Goal: Task Accomplishment & Management: Complete application form

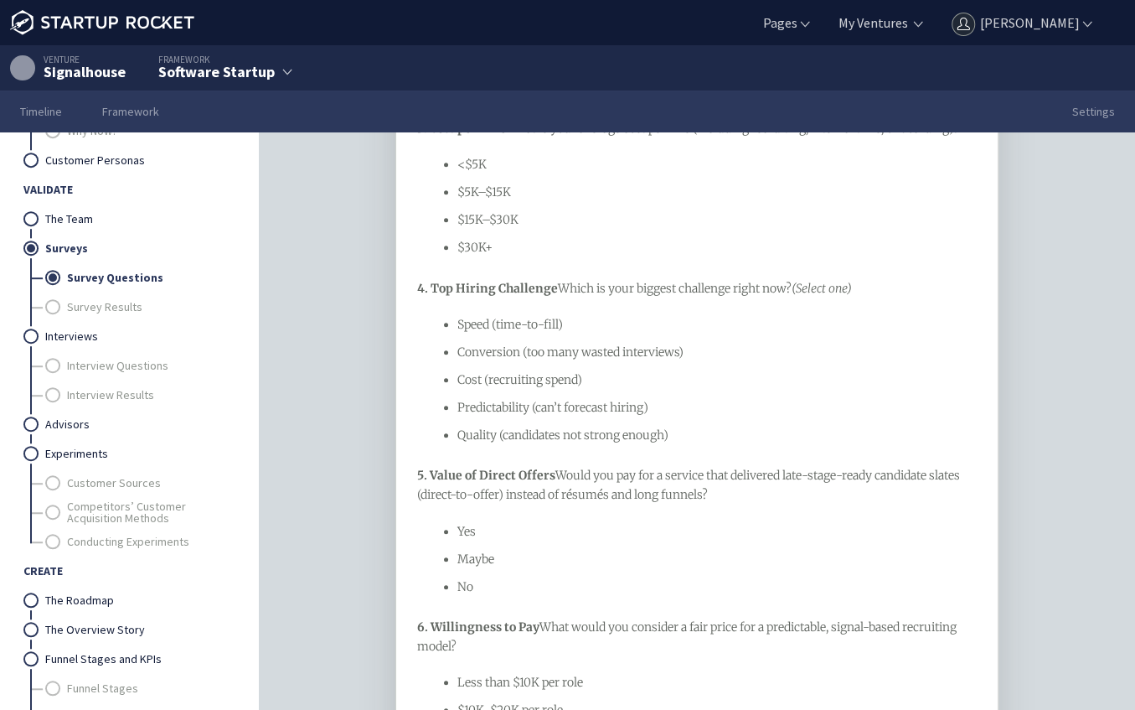
scroll to position [548, 0]
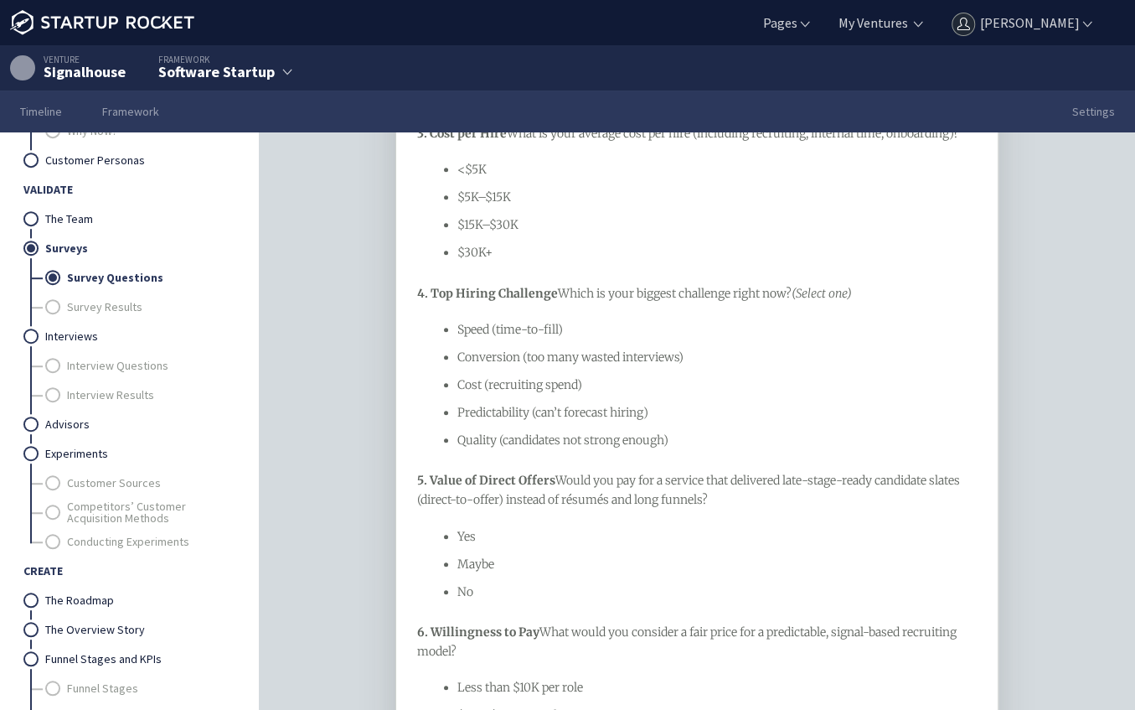
click at [90, 70] on div "Signalhouse" at bounding box center [85, 72] width 82 height 15
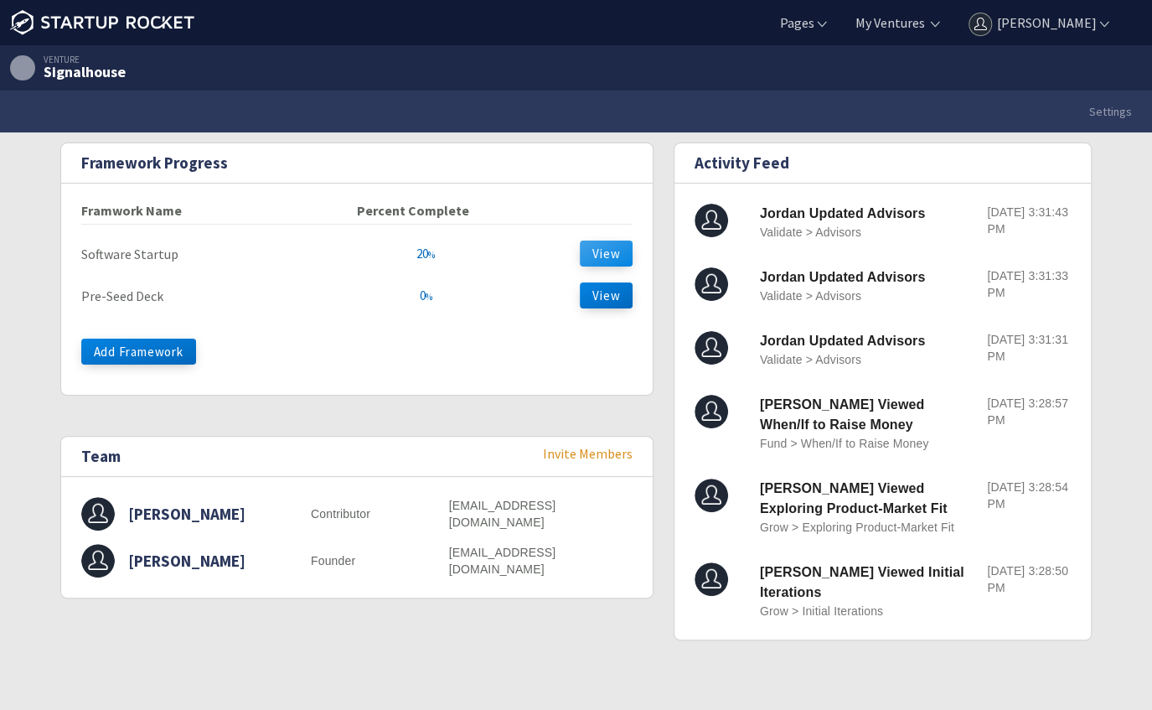
click at [613, 248] on button "View" at bounding box center [606, 253] width 53 height 26
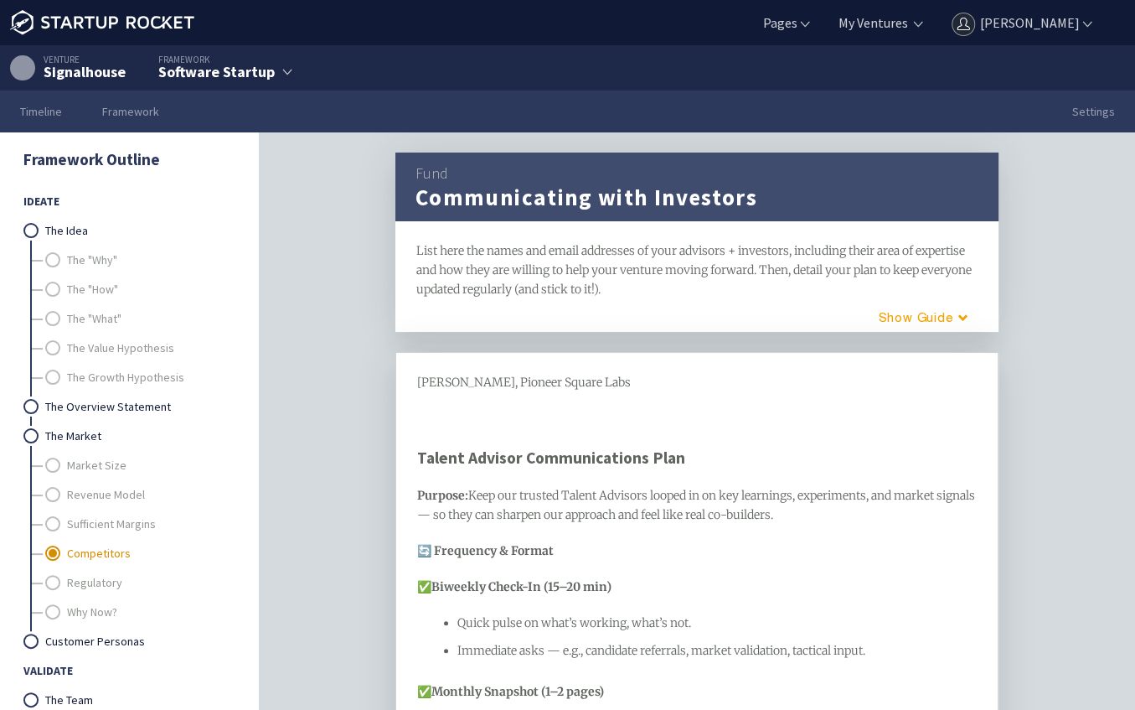
click at [94, 553] on link "Competitors" at bounding box center [150, 553] width 166 height 29
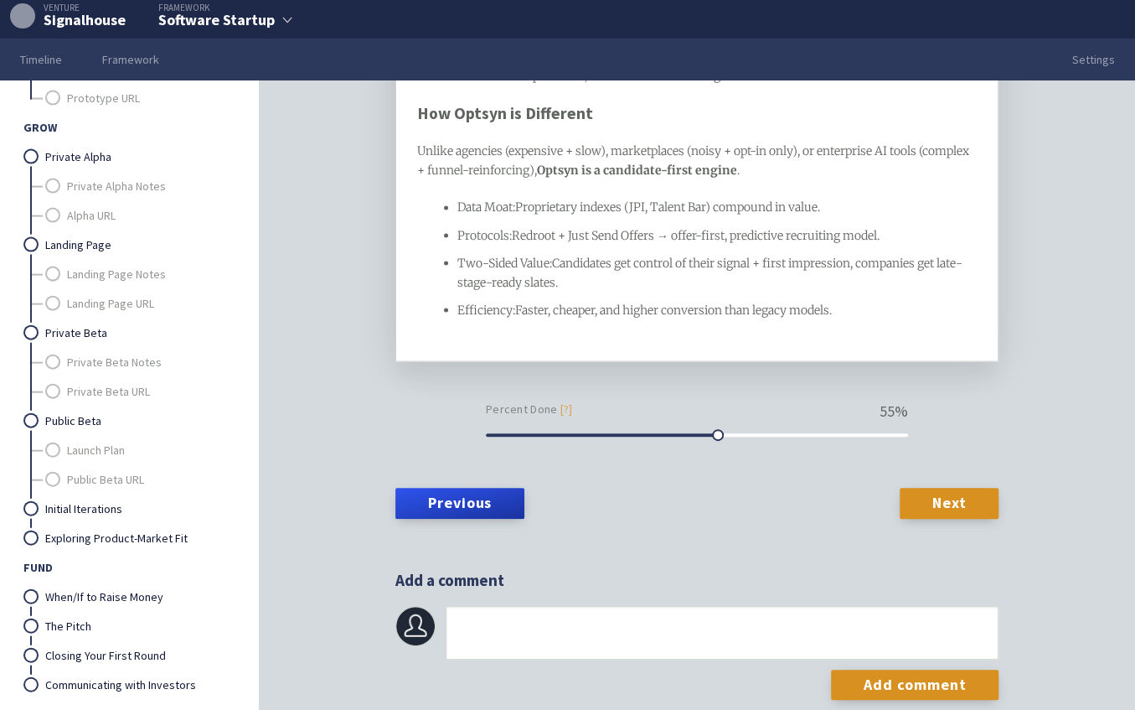
scroll to position [1945, 0]
click at [70, 612] on link "The Pitch" at bounding box center [139, 626] width 188 height 29
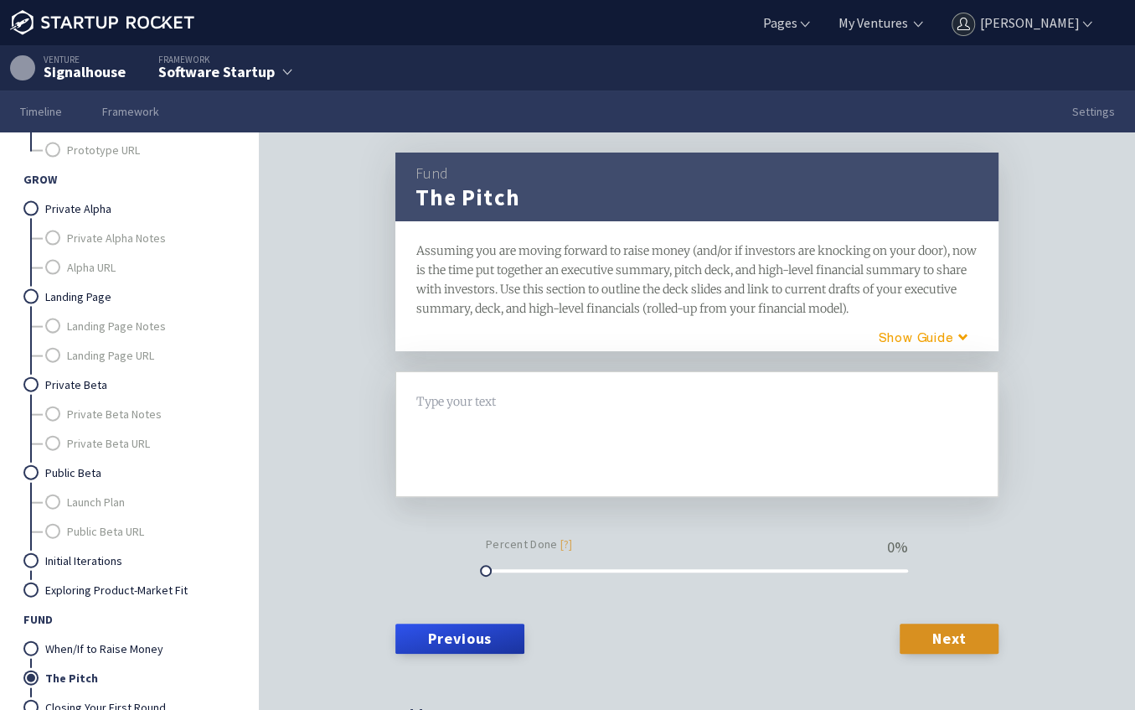
click at [753, 253] on span "Assuming you are moving forward to raise money (and/or if investors are knockin…" at bounding box center [697, 279] width 563 height 73
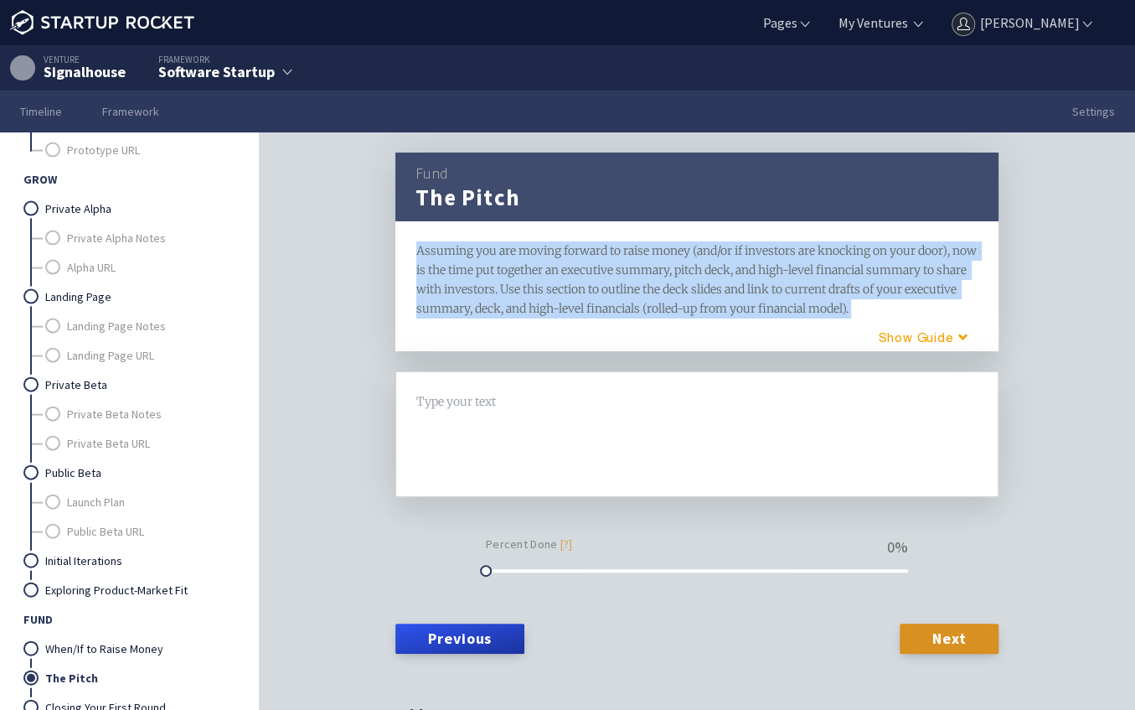
click at [753, 253] on span "Assuming you are moving forward to raise money (and/or if investors are knockin…" at bounding box center [697, 279] width 563 height 73
copy div "Assuming you are moving forward to raise money (and/or if investors are knockin…"
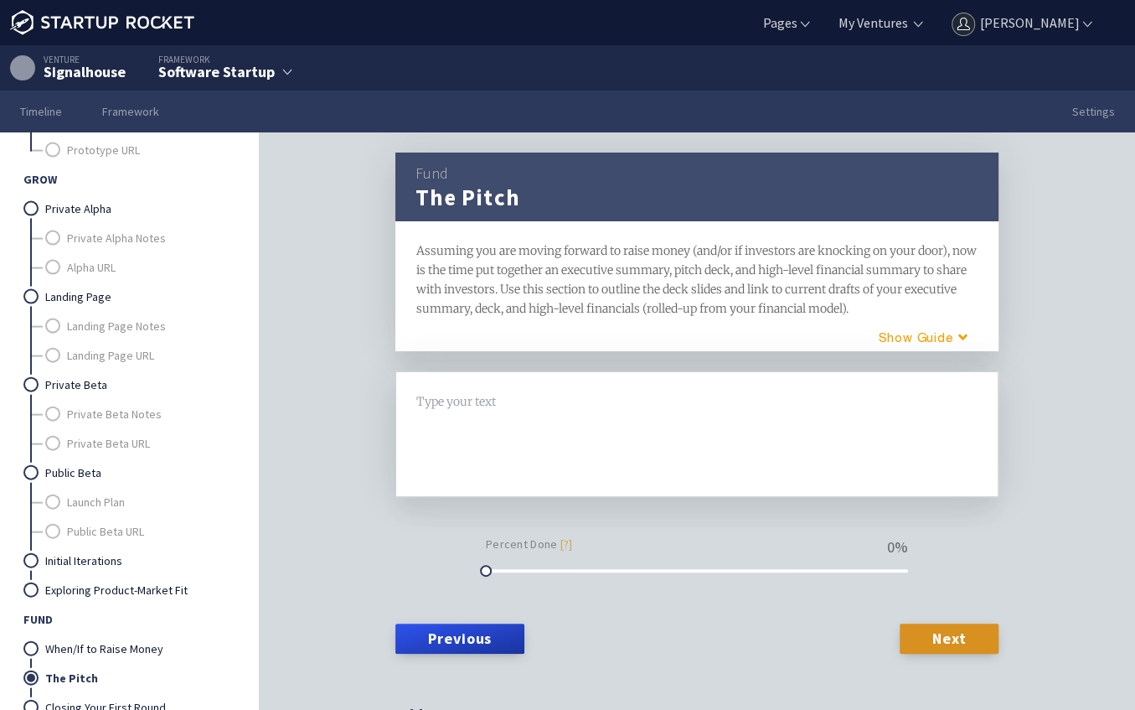
click at [644, 486] on div "Type your text H1 H2" at bounding box center [696, 434] width 603 height 126
click at [643, 444] on div at bounding box center [697, 434] width 561 height 84
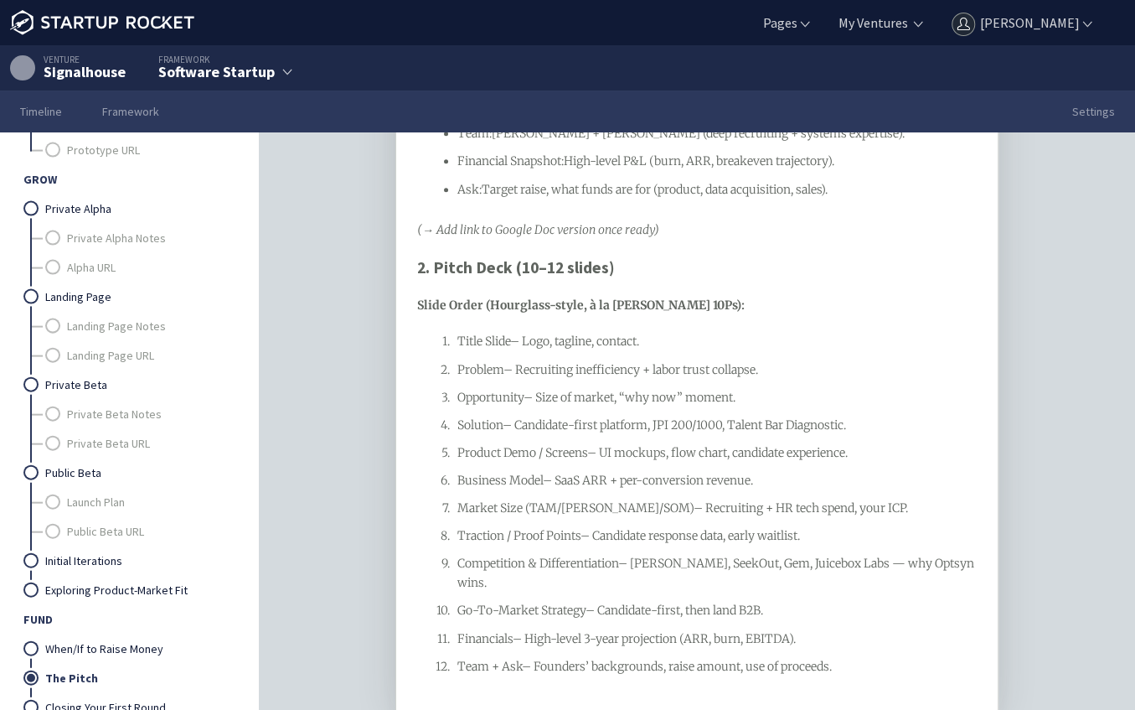
scroll to position [1227, 0]
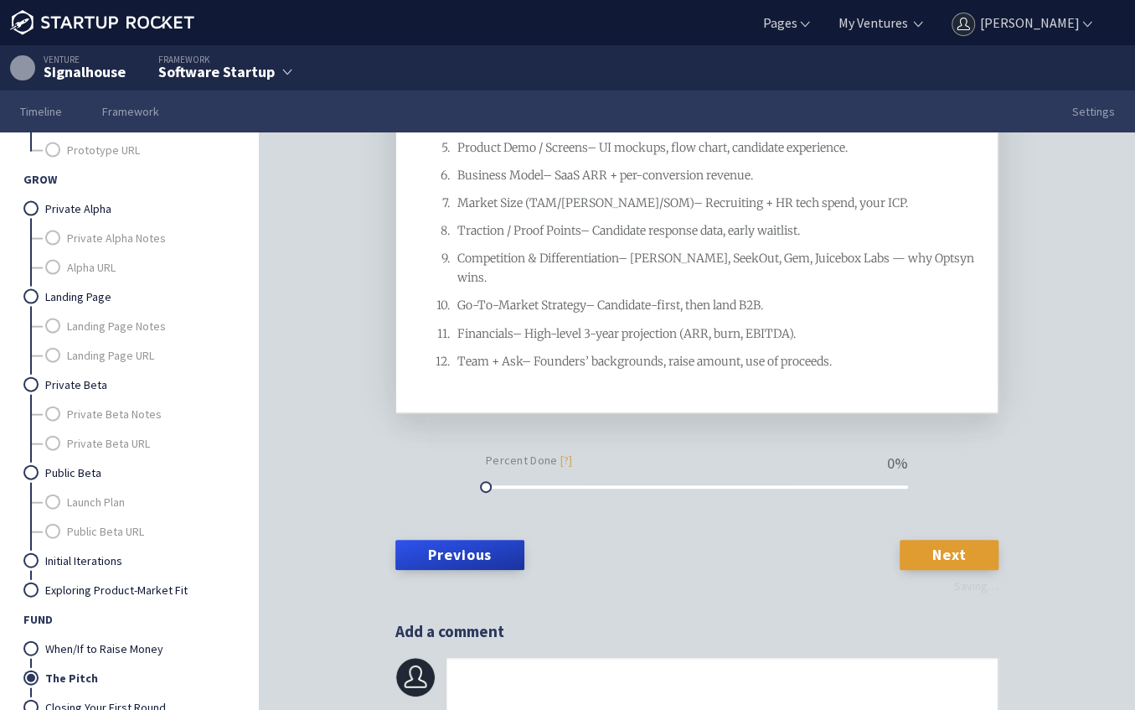
click at [943, 555] on link "Next" at bounding box center [949, 555] width 99 height 30
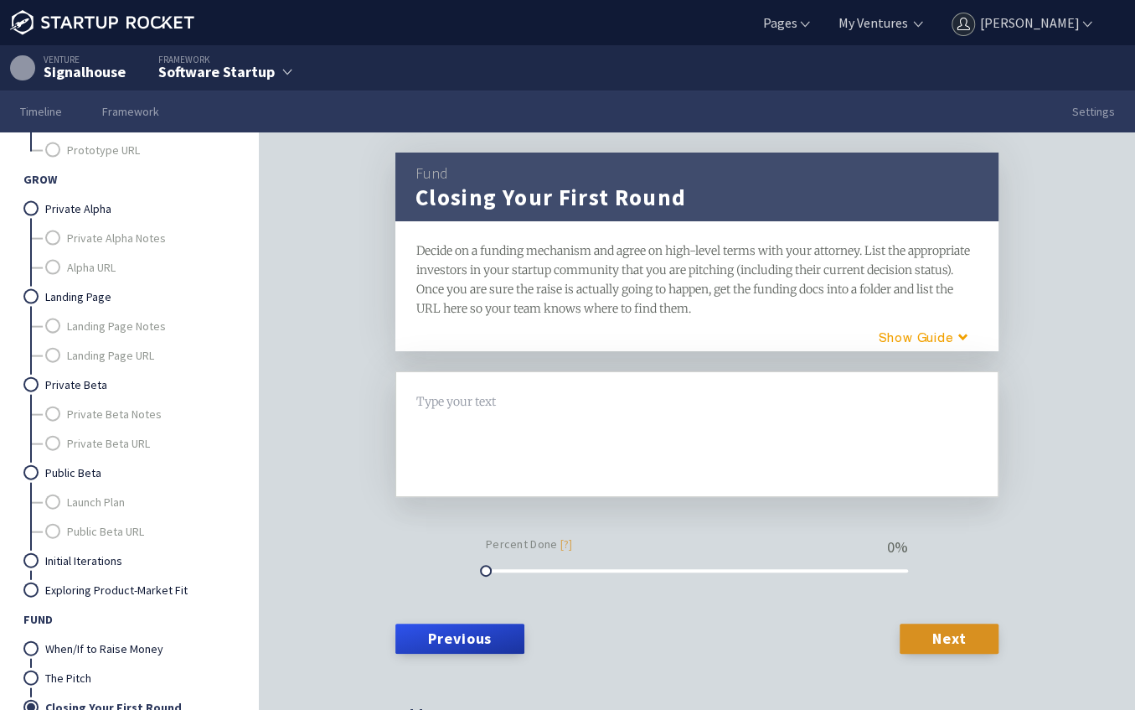
click at [535, 240] on div "Fund Closing Your First Round framework Decide on a funding mechanism and agree…" at bounding box center [696, 251] width 603 height 199
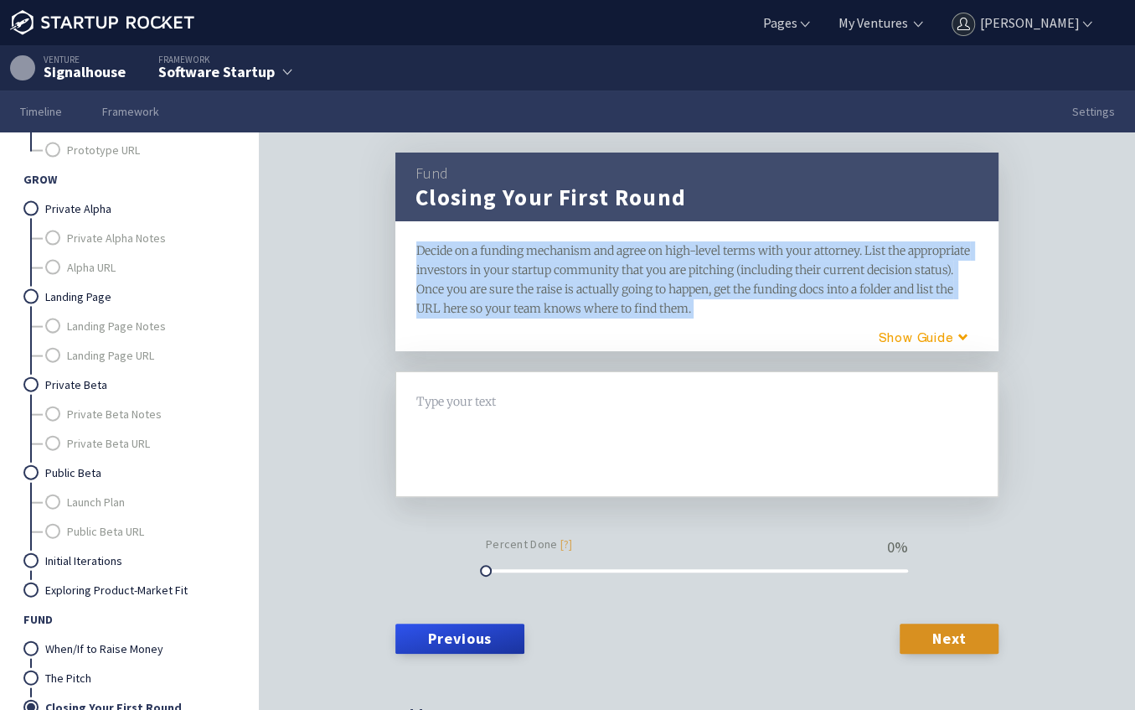
click at [535, 240] on div "Fund Closing Your First Round framework Decide on a funding mechanism and agree…" at bounding box center [696, 251] width 603 height 199
copy div "Decide on a funding mechanism and agree on high-level terms with your attorney.…"
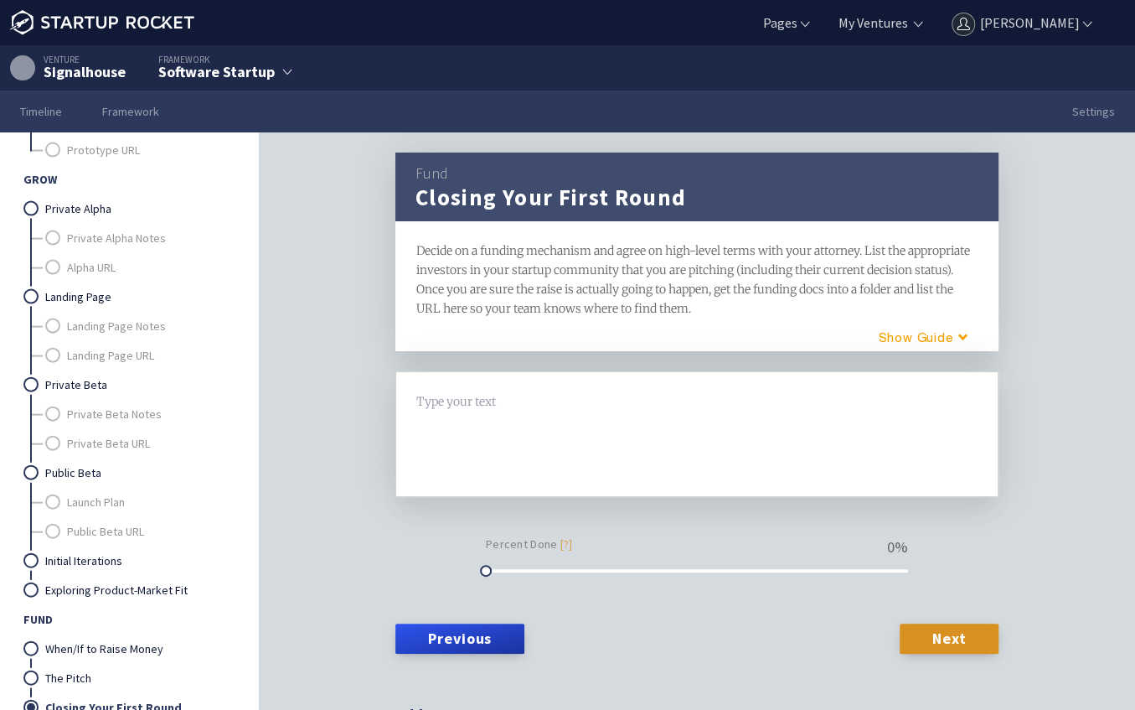
click at [561, 404] on div at bounding box center [697, 401] width 561 height 19
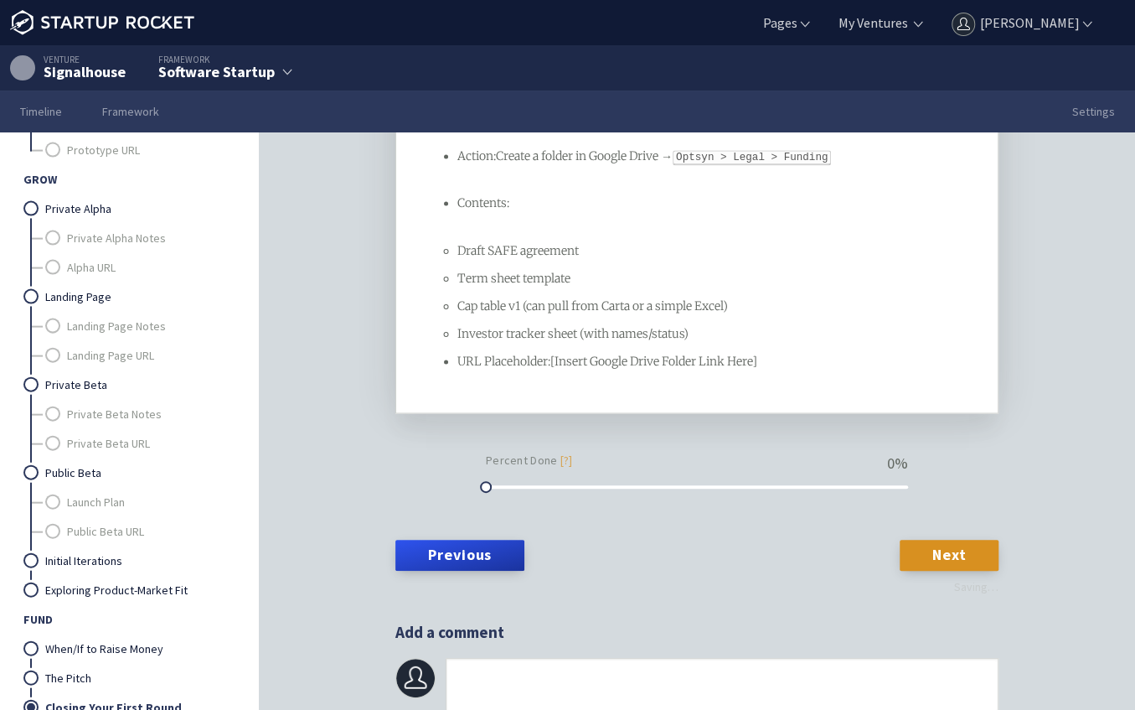
scroll to position [1678, 0]
click at [963, 564] on link "Next" at bounding box center [949, 555] width 99 height 30
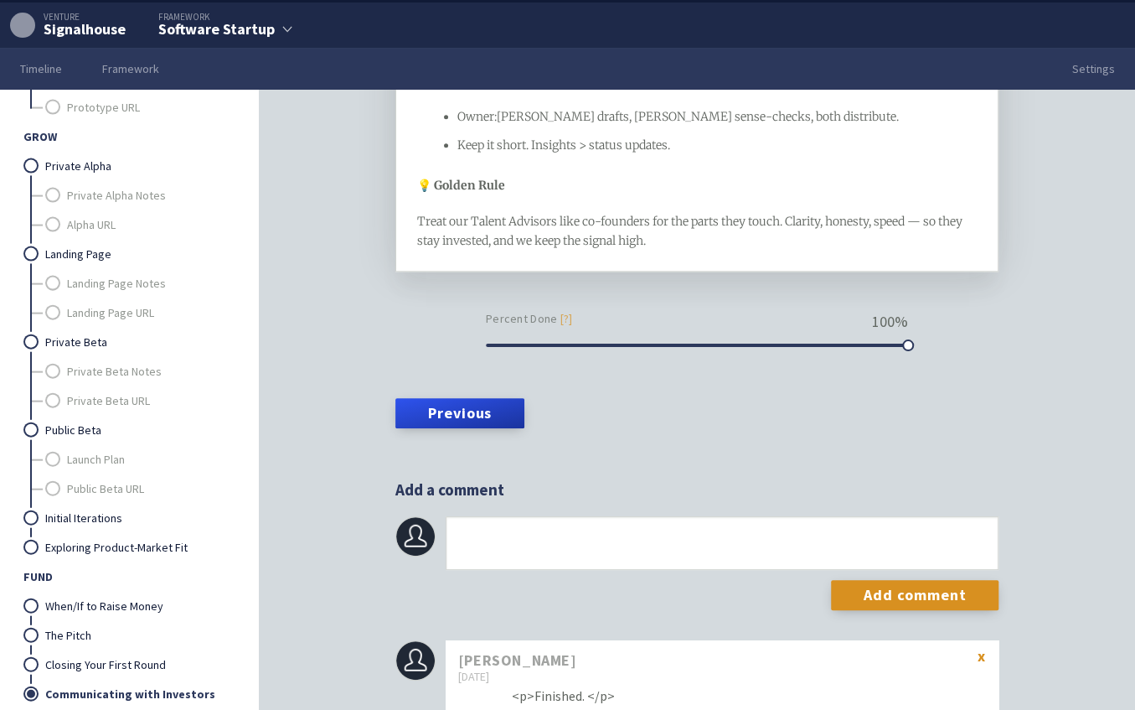
scroll to position [52, 0]
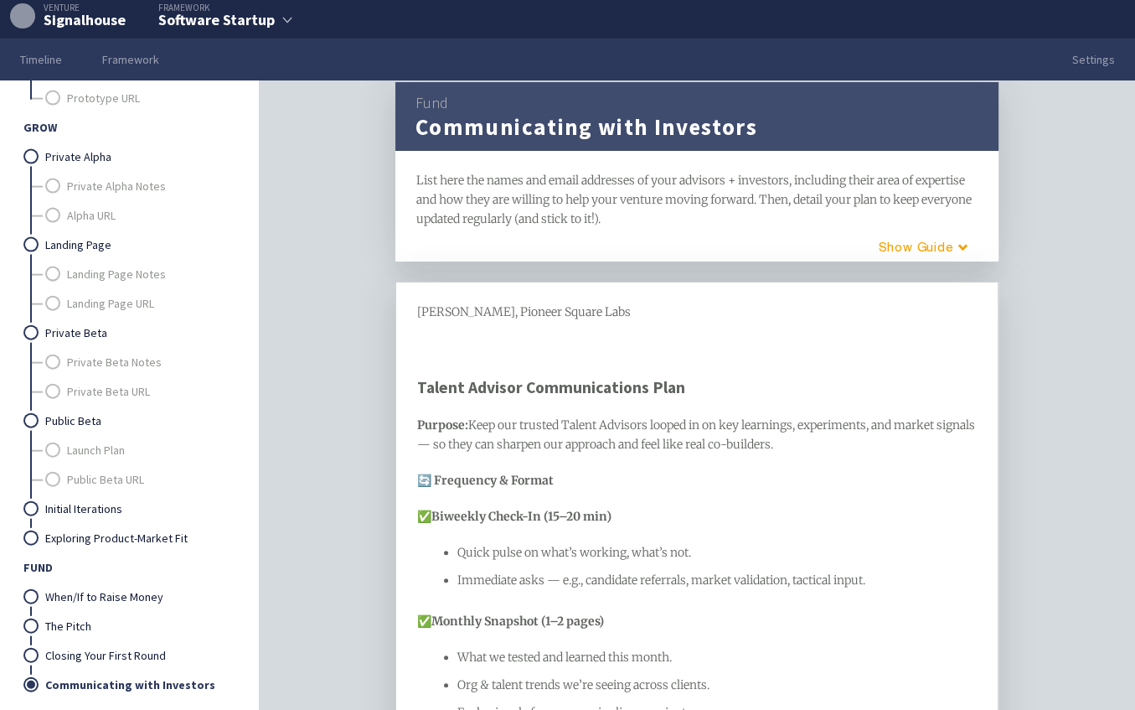
scroll to position [0, 0]
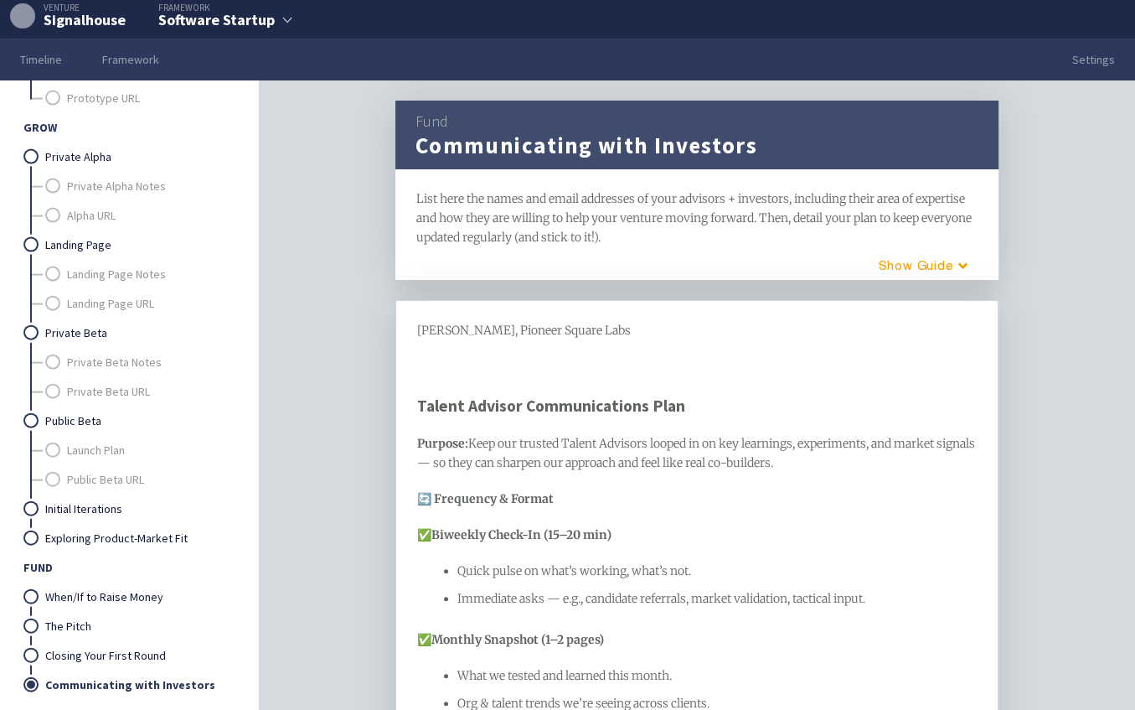
click at [549, 211] on span "List here the names and email addresses of your advisors + investors, including…" at bounding box center [695, 218] width 558 height 54
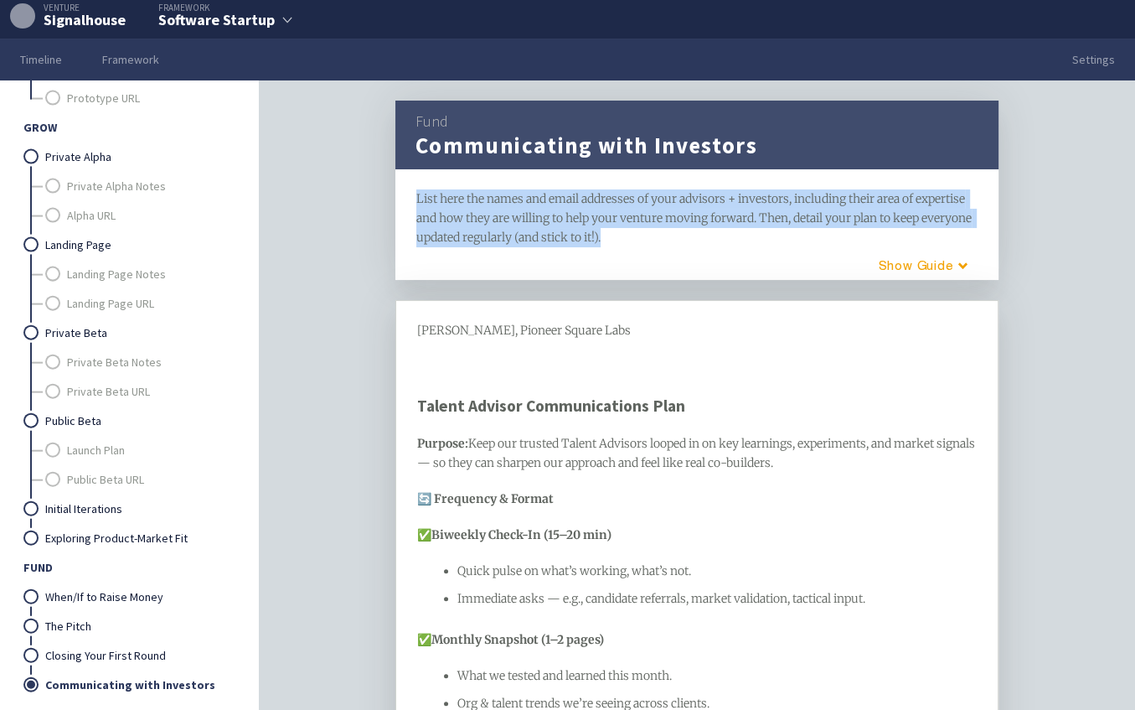
click at [549, 211] on span "List here the names and email addresses of your advisors + investors, including…" at bounding box center [695, 218] width 558 height 54
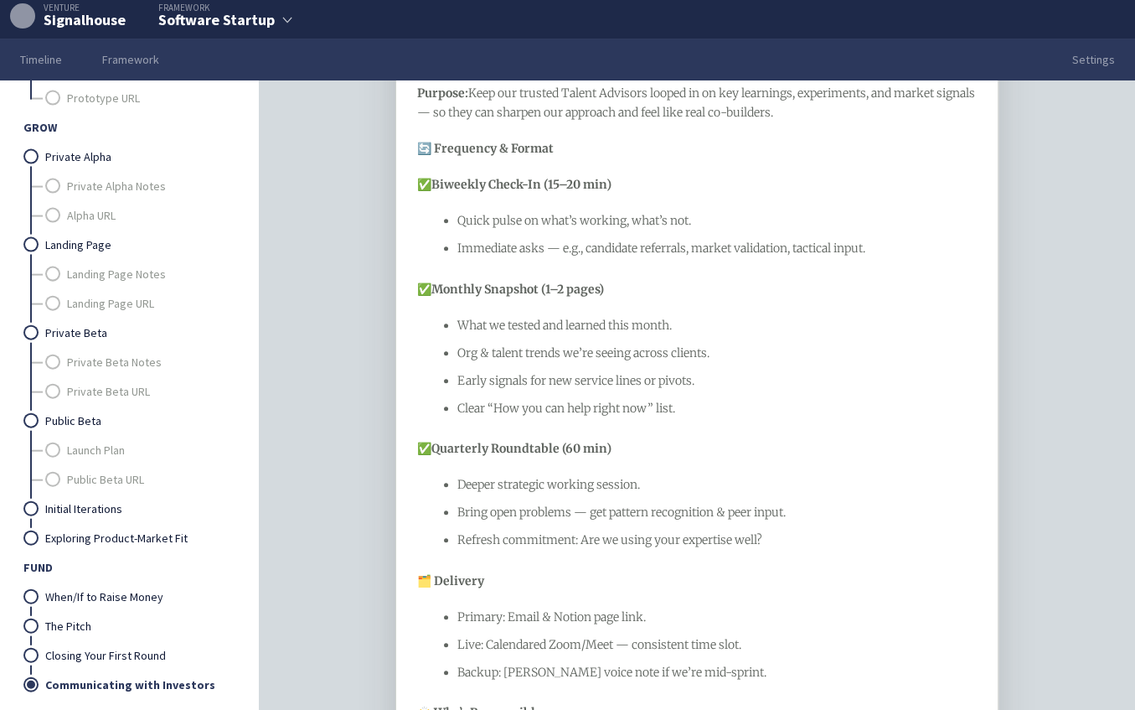
scroll to position [1069, 0]
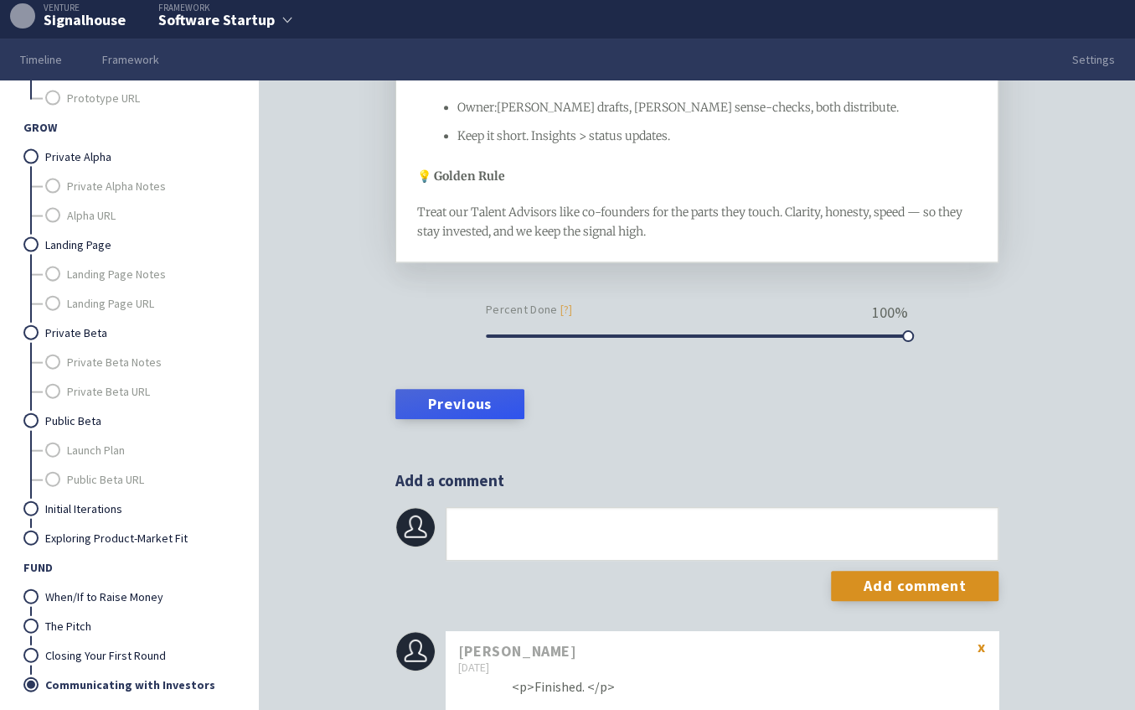
click at [465, 419] on link "Previous" at bounding box center [459, 404] width 129 height 30
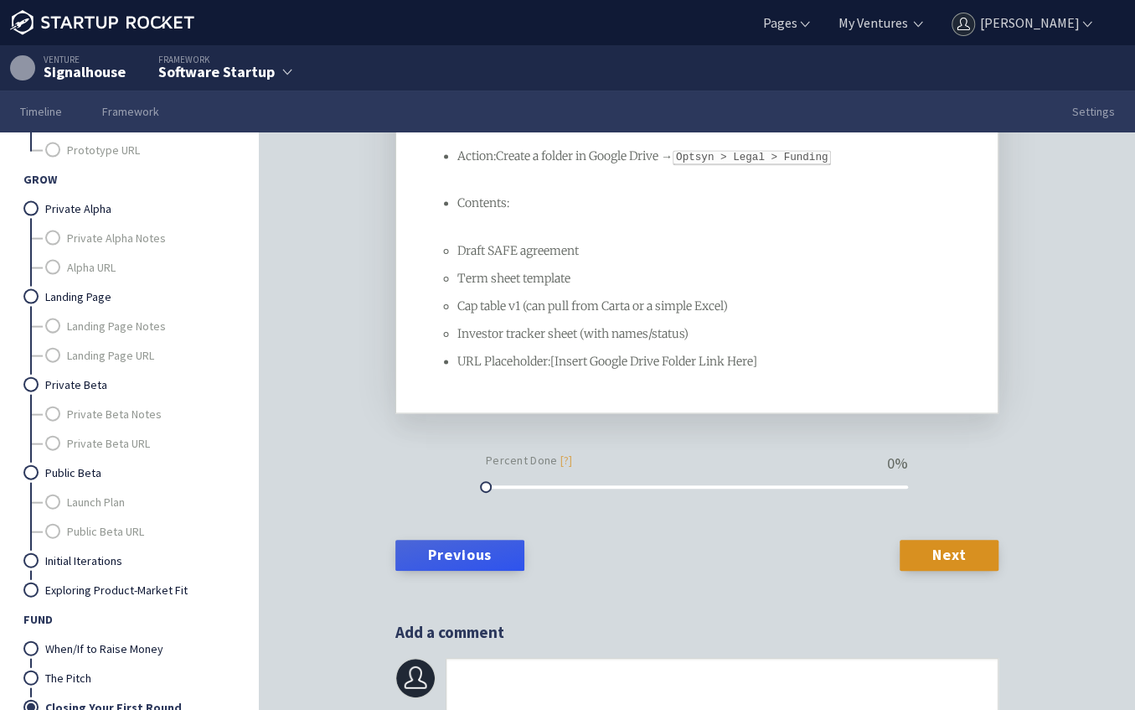
scroll to position [1678, 0]
click at [961, 559] on link "Next" at bounding box center [949, 555] width 99 height 30
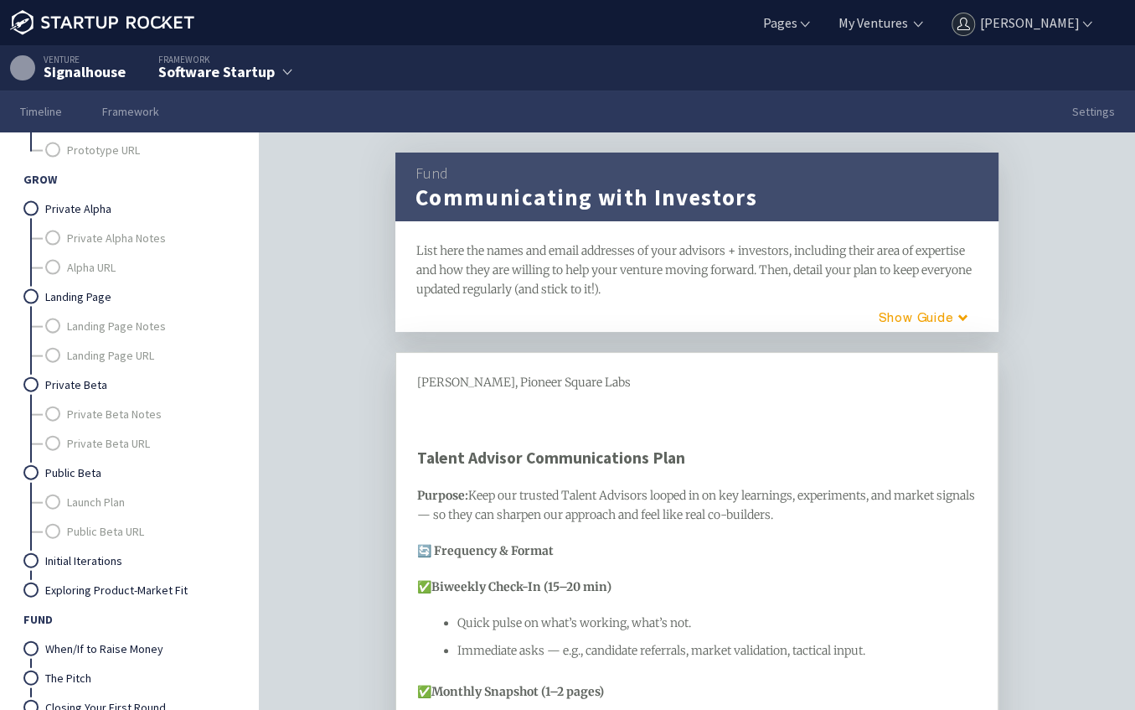
click at [567, 269] on span "List here the names and email addresses of your advisors + investors, including…" at bounding box center [695, 270] width 558 height 54
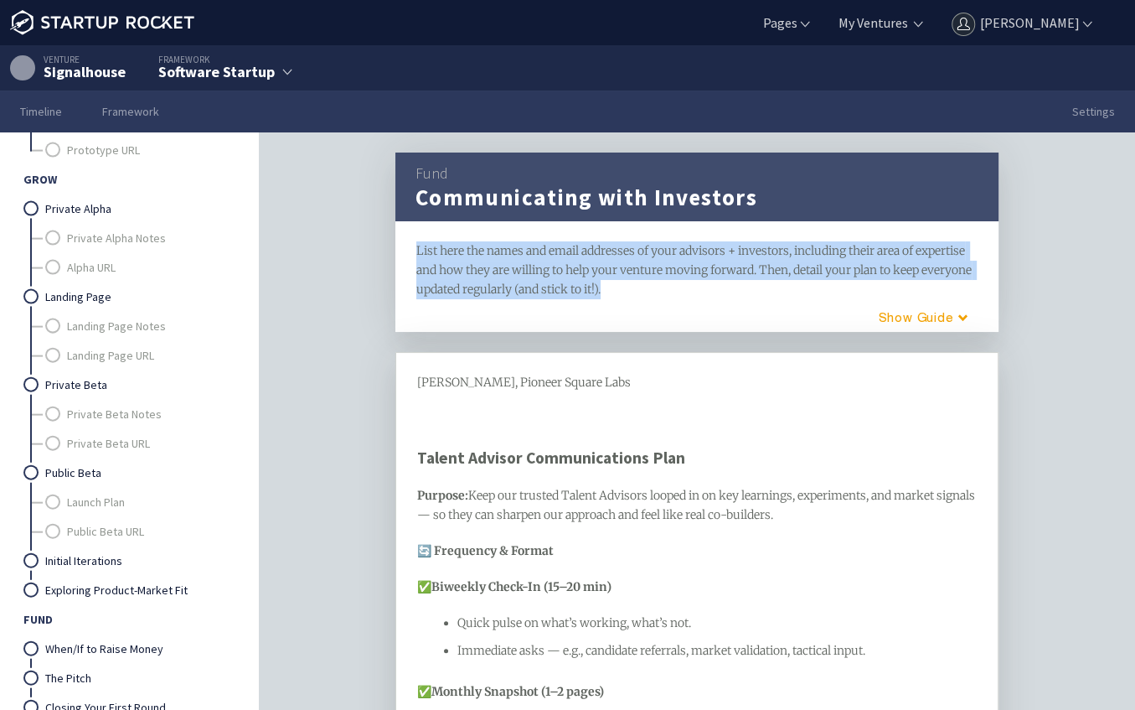
click at [567, 269] on span "List here the names and email addresses of your advisors + investors, including…" at bounding box center [695, 270] width 558 height 54
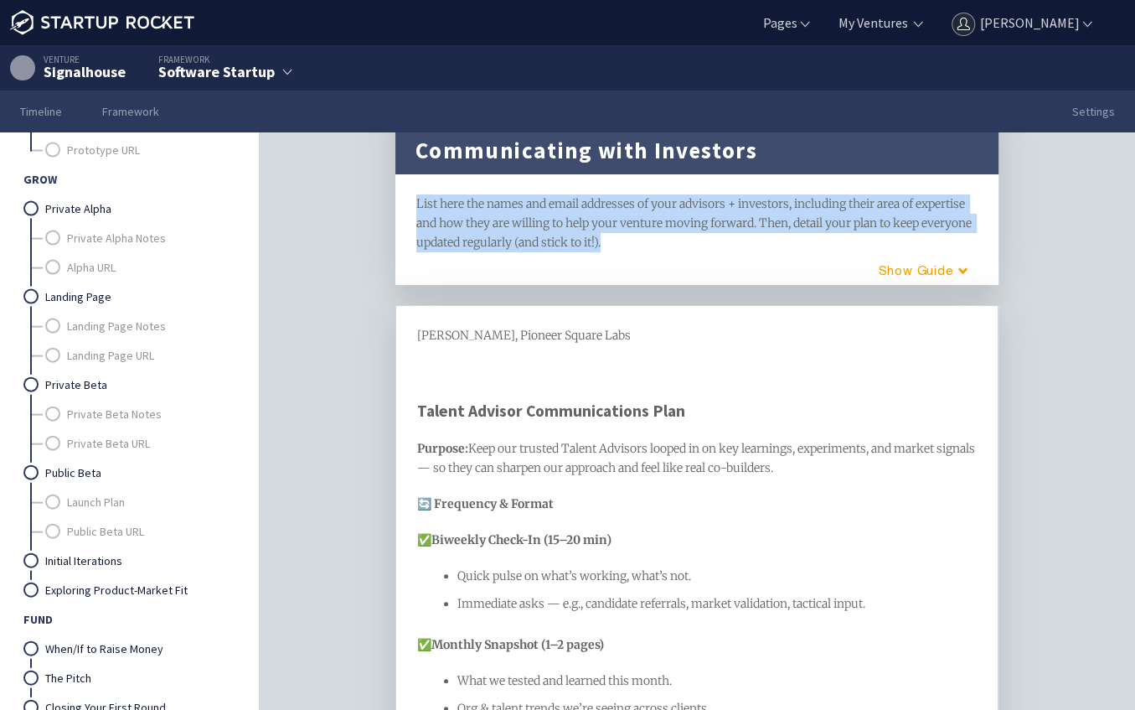
scroll to position [175, 0]
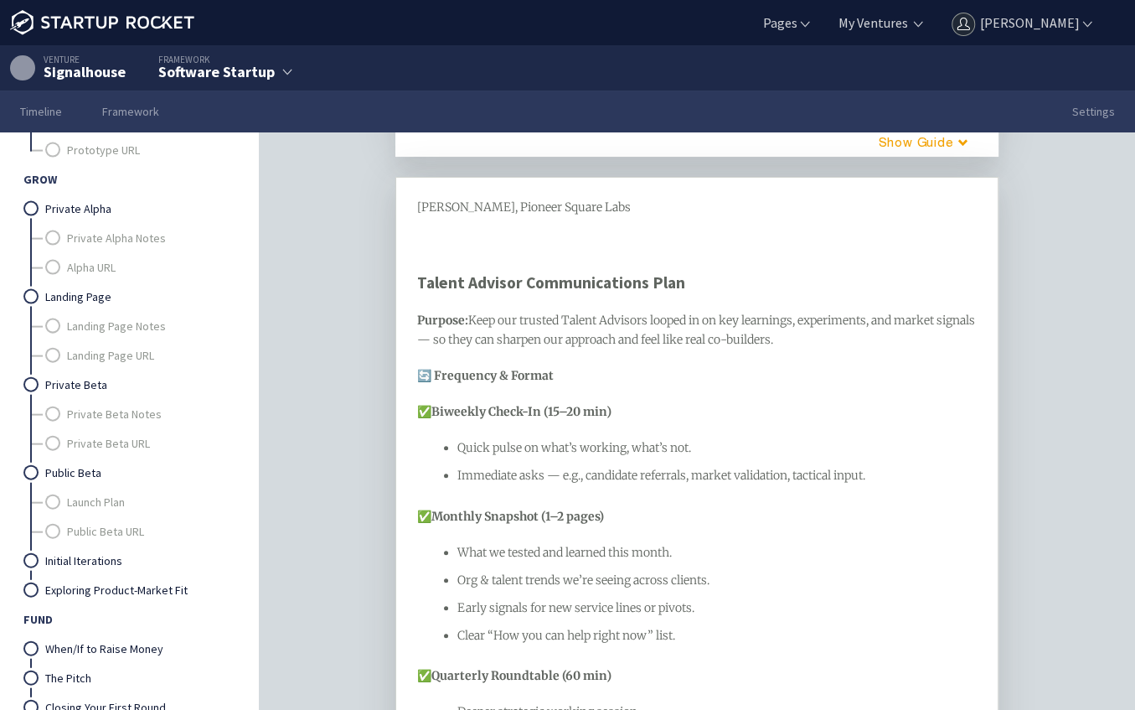
click at [577, 485] on div "Immediate asks — e.g., candidate referrals, market validation, tactical input." at bounding box center [717, 475] width 520 height 19
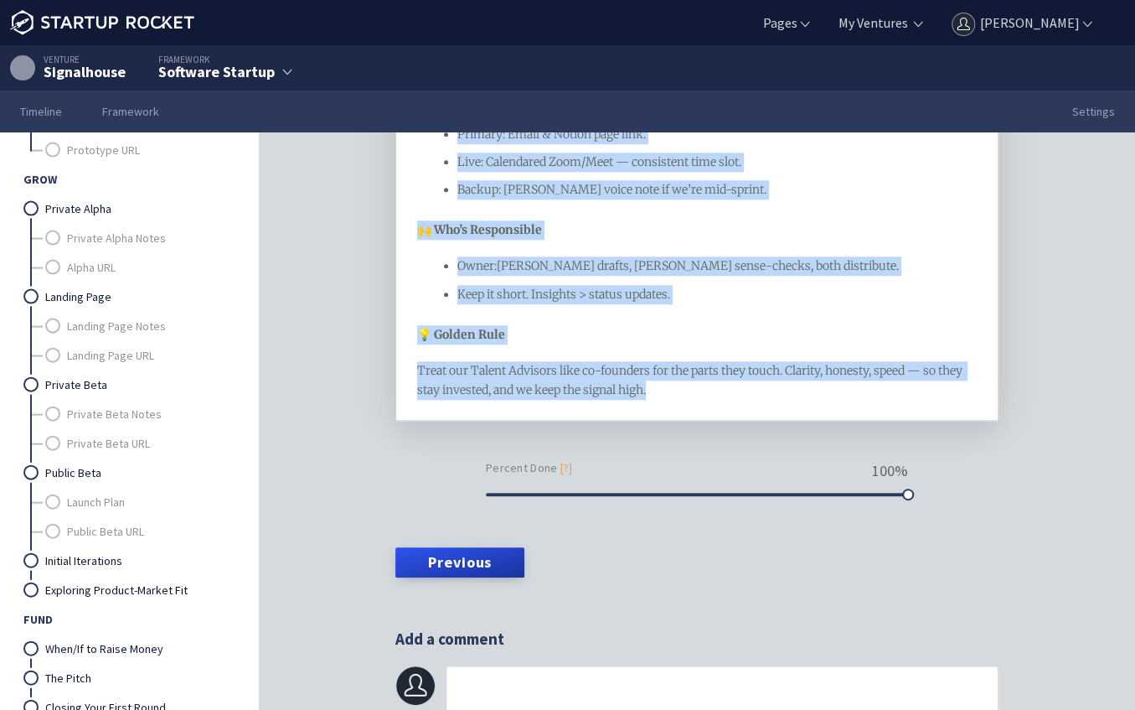
scroll to position [0, 0]
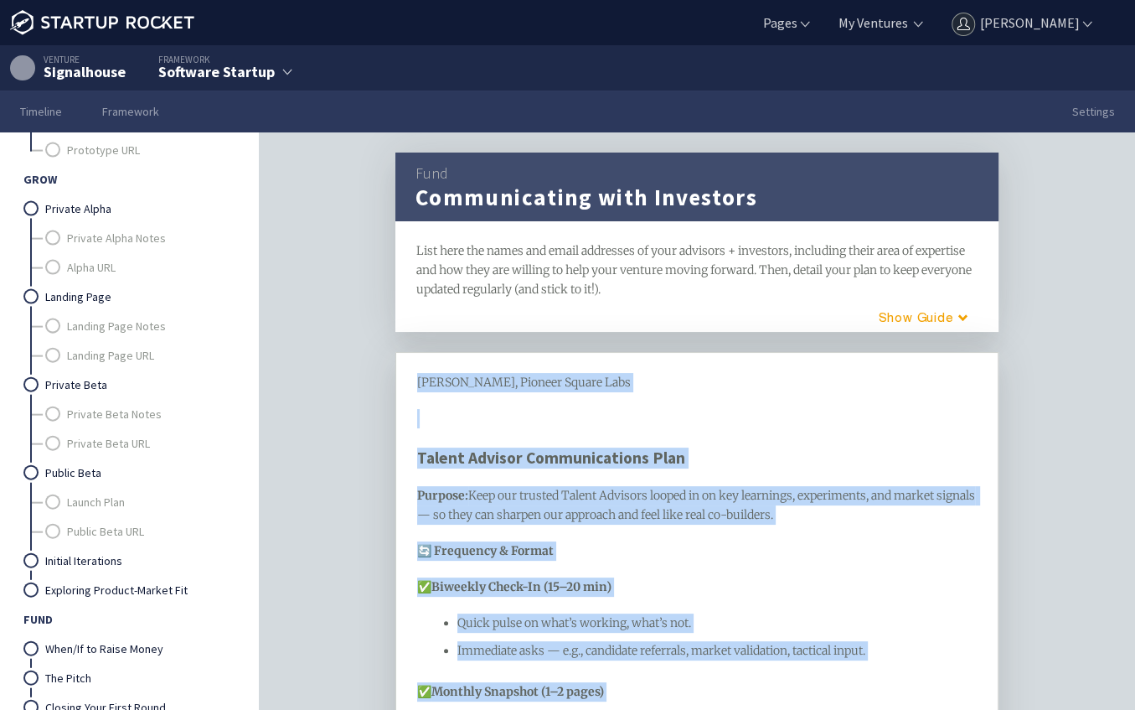
drag, startPoint x: 679, startPoint y: 330, endPoint x: 384, endPoint y: 381, distance: 299.3
click at [384, 381] on div "Fund Communicating with Investors framework List here the names and email addre…" at bounding box center [696, 446] width 643 height 589
